Goal: Check status: Check status

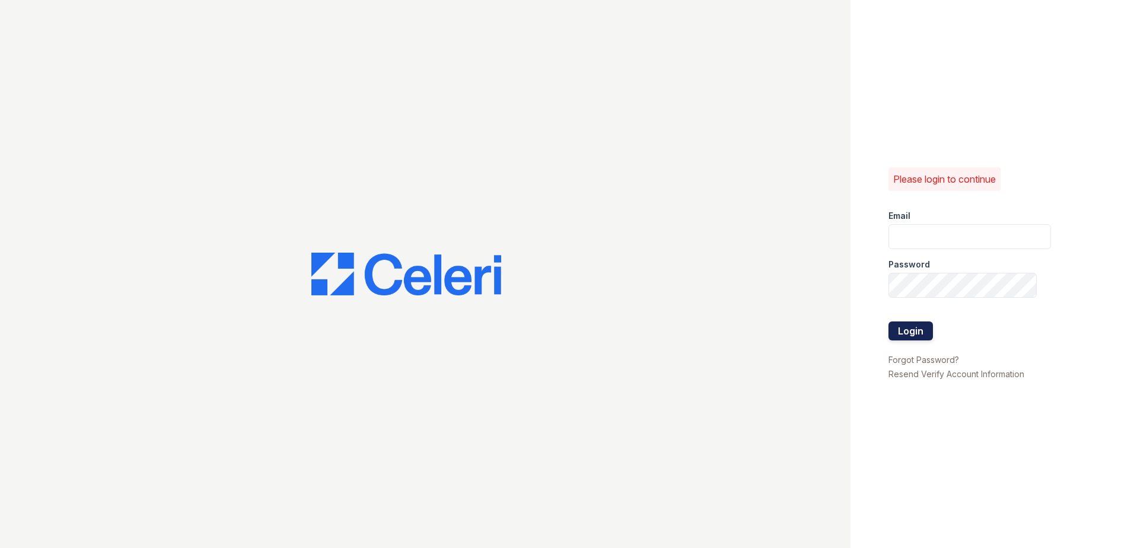
type input "thesocialwest@trinity-pm.com"
click at [913, 330] on button "Login" at bounding box center [911, 331] width 44 height 19
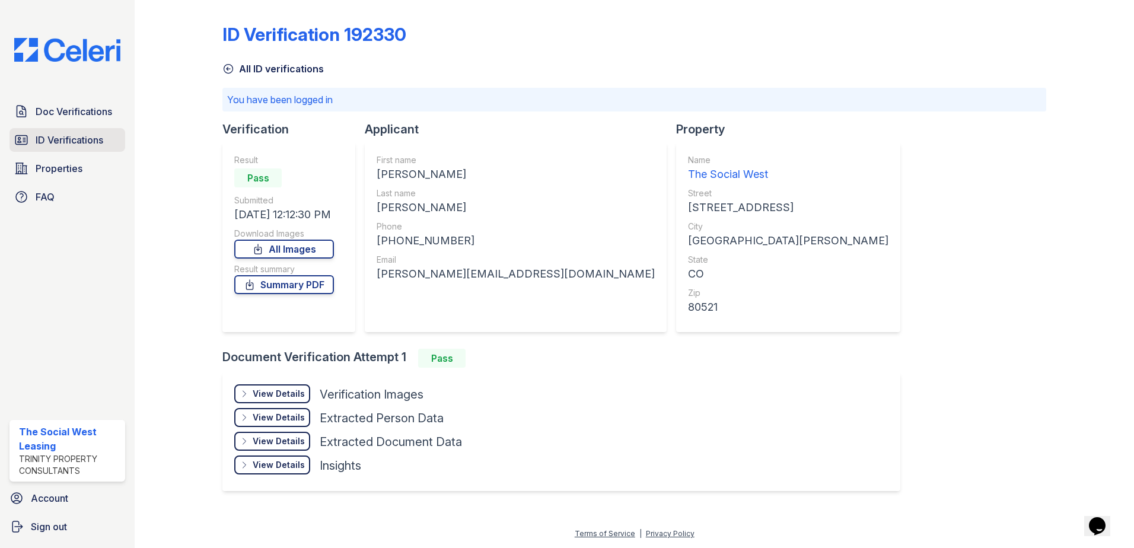
click at [103, 141] on span "ID Verifications" at bounding box center [70, 140] width 68 height 14
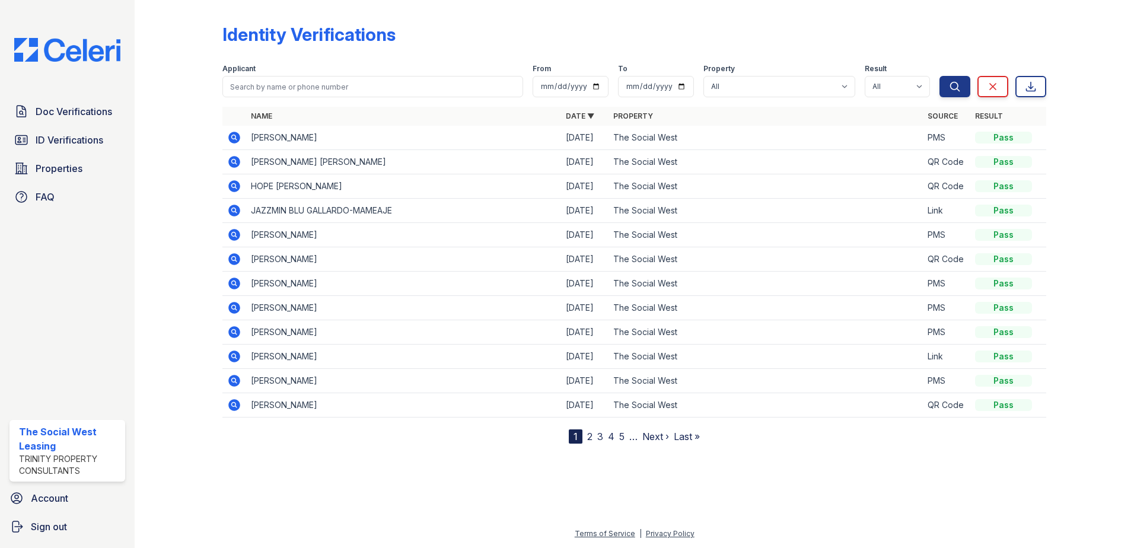
click at [316, 97] on form "Applicant From To Property All The Social West Result All Pass Fail Caution Res…" at bounding box center [634, 78] width 824 height 47
click at [316, 86] on input "search" at bounding box center [372, 86] width 301 height 21
type input "bosen"
click at [940, 76] on button "Search" at bounding box center [955, 86] width 31 height 21
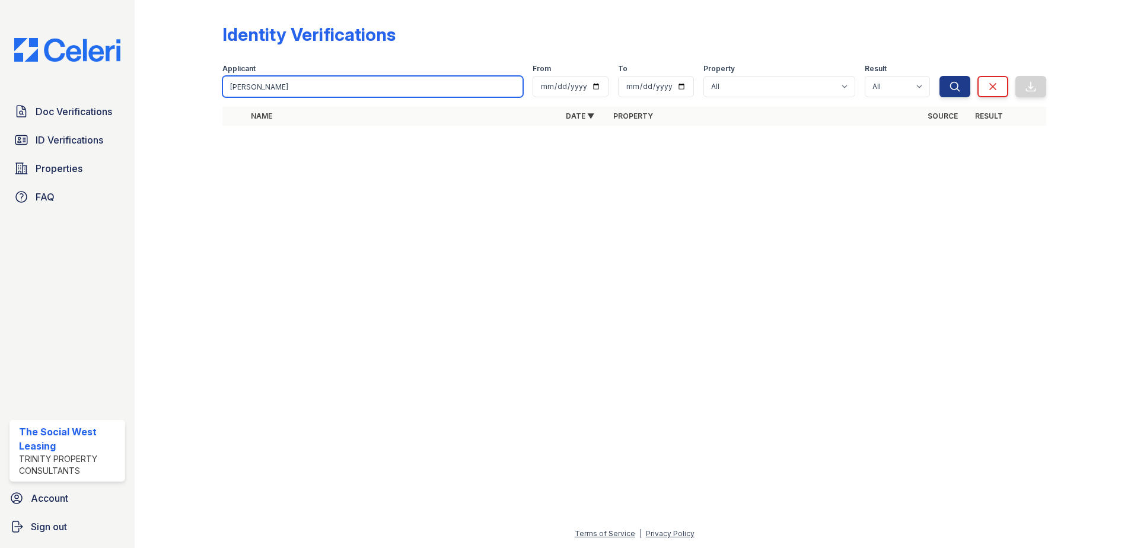
click at [317, 86] on input "bosen" at bounding box center [372, 86] width 301 height 21
type input "boysen"
click at [940, 76] on button "Search" at bounding box center [955, 86] width 31 height 21
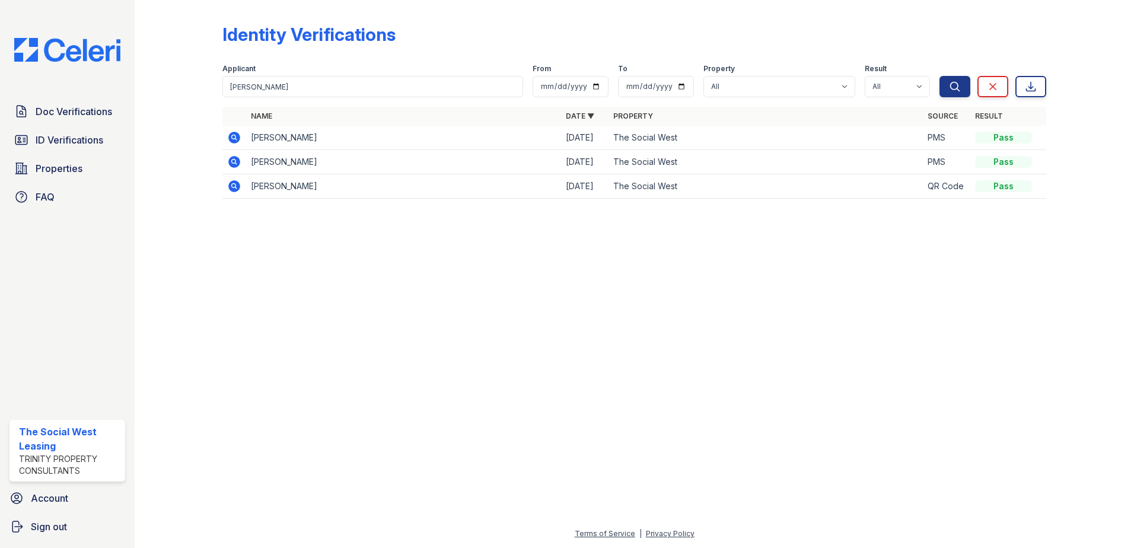
click at [237, 187] on icon at bounding box center [234, 186] width 12 height 12
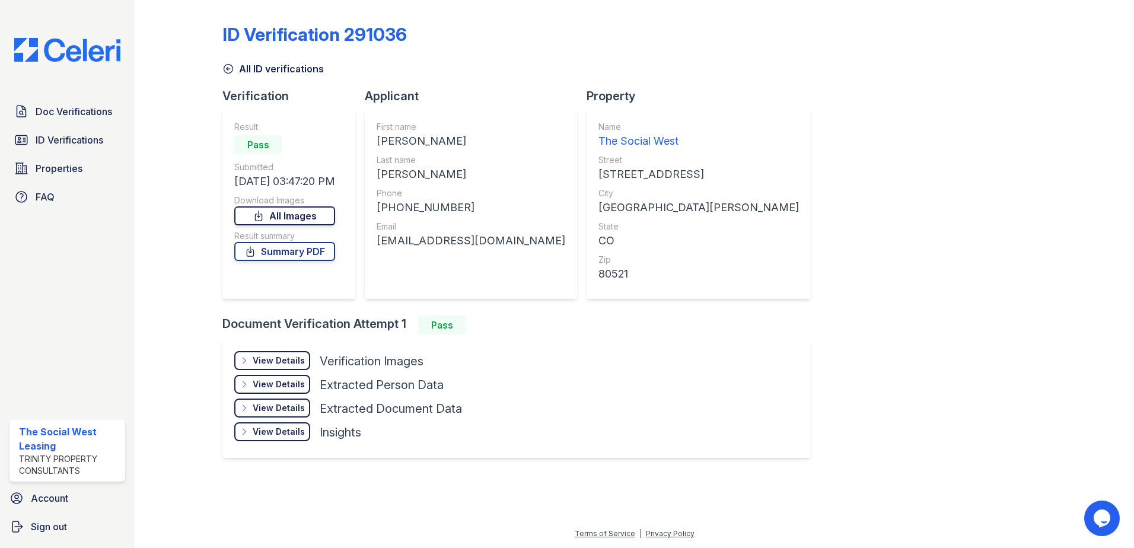
click at [291, 206] on link "All Images" at bounding box center [284, 215] width 101 height 19
click at [294, 246] on link "Summary PDF" at bounding box center [284, 251] width 101 height 19
